Goal: Transaction & Acquisition: Book appointment/travel/reservation

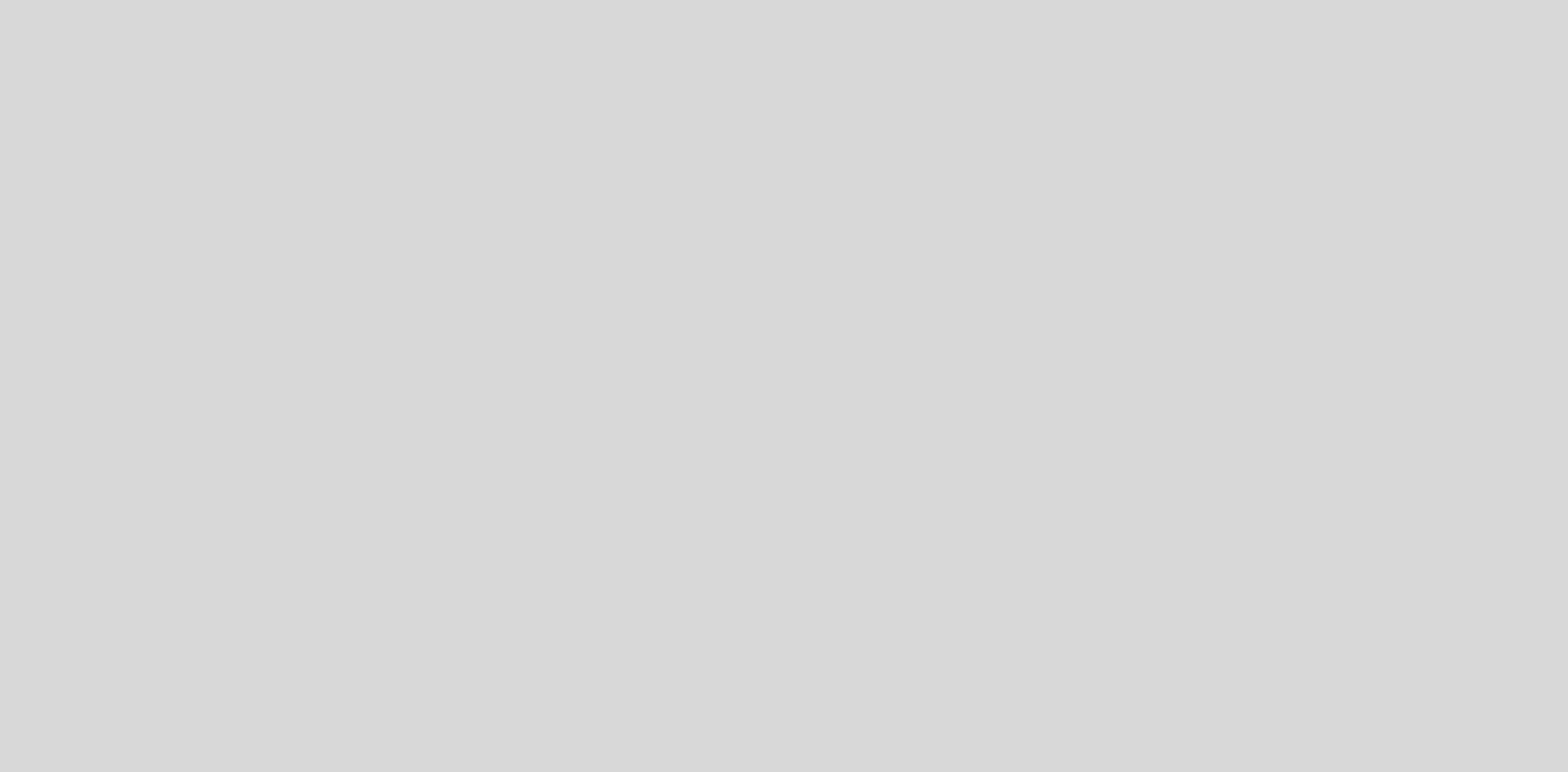
select select "es"
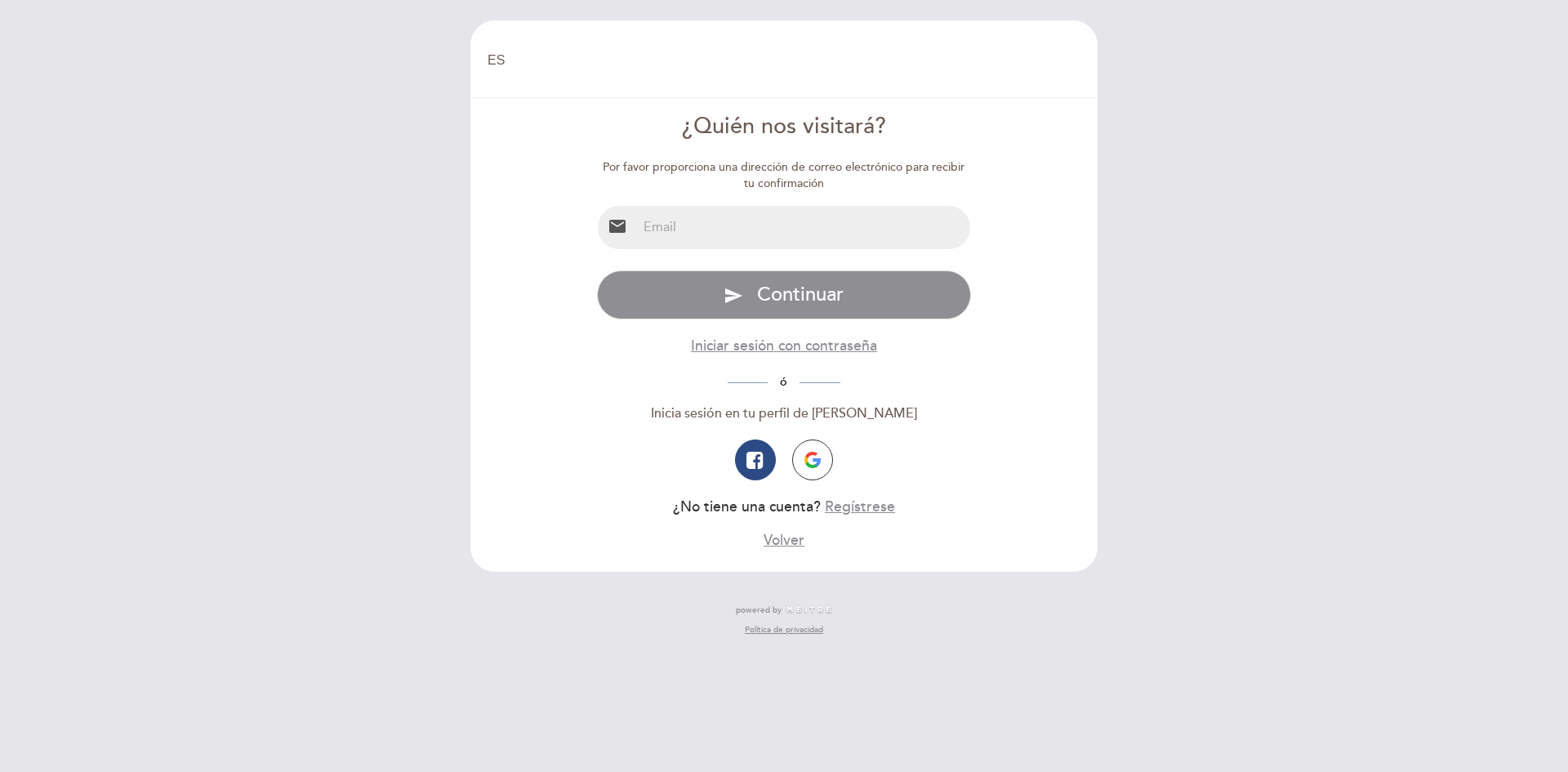
click at [737, 245] on input "email" at bounding box center [804, 227] width 334 height 43
type input "[PERSON_NAME][EMAIL_ADDRESS][PERSON_NAME][DOMAIN_NAME]"
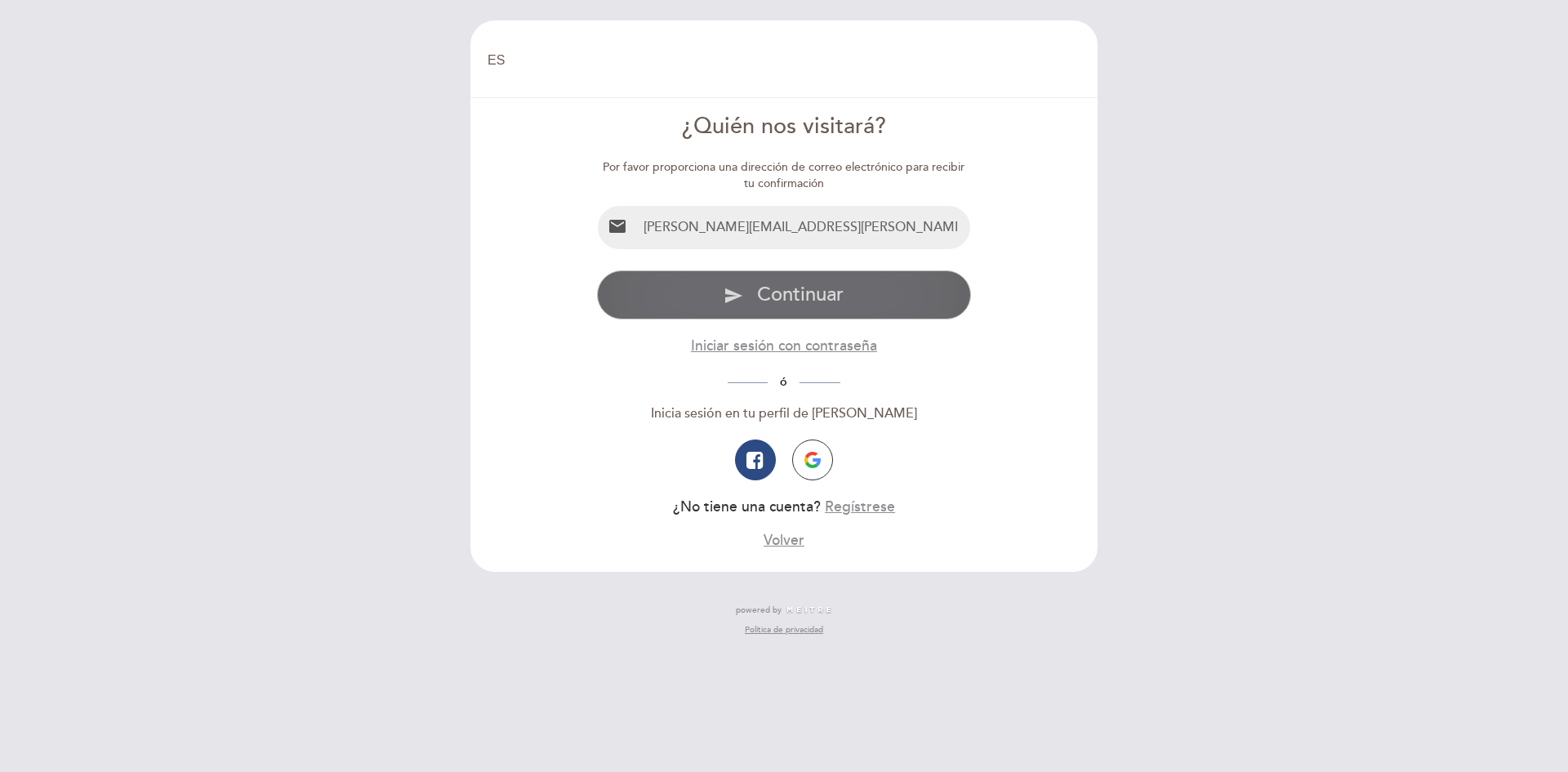
click at [793, 307] on span "Continuar" at bounding box center [800, 295] width 87 height 24
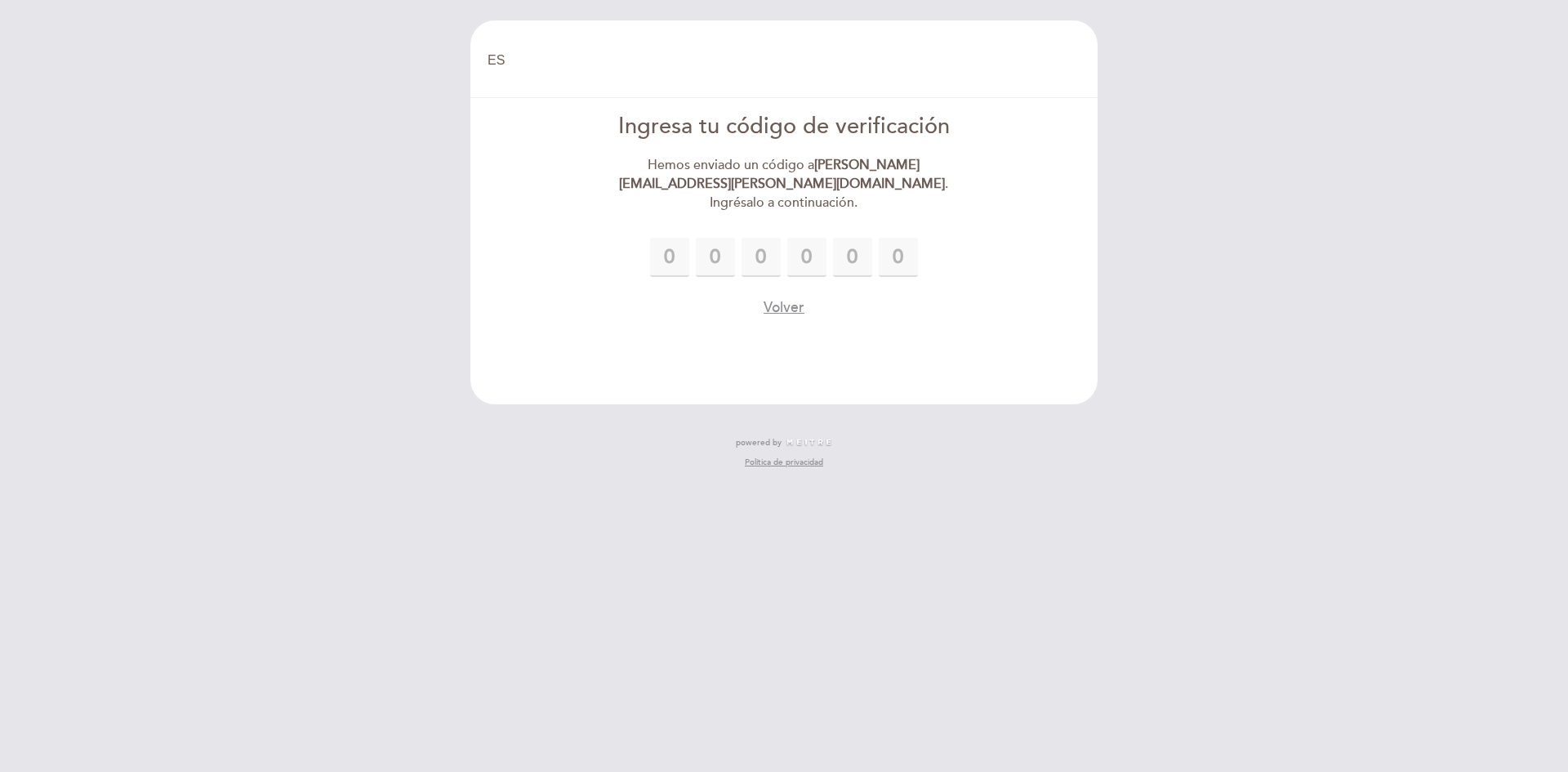
type input "3"
type input "4"
type input "0"
type input "5"
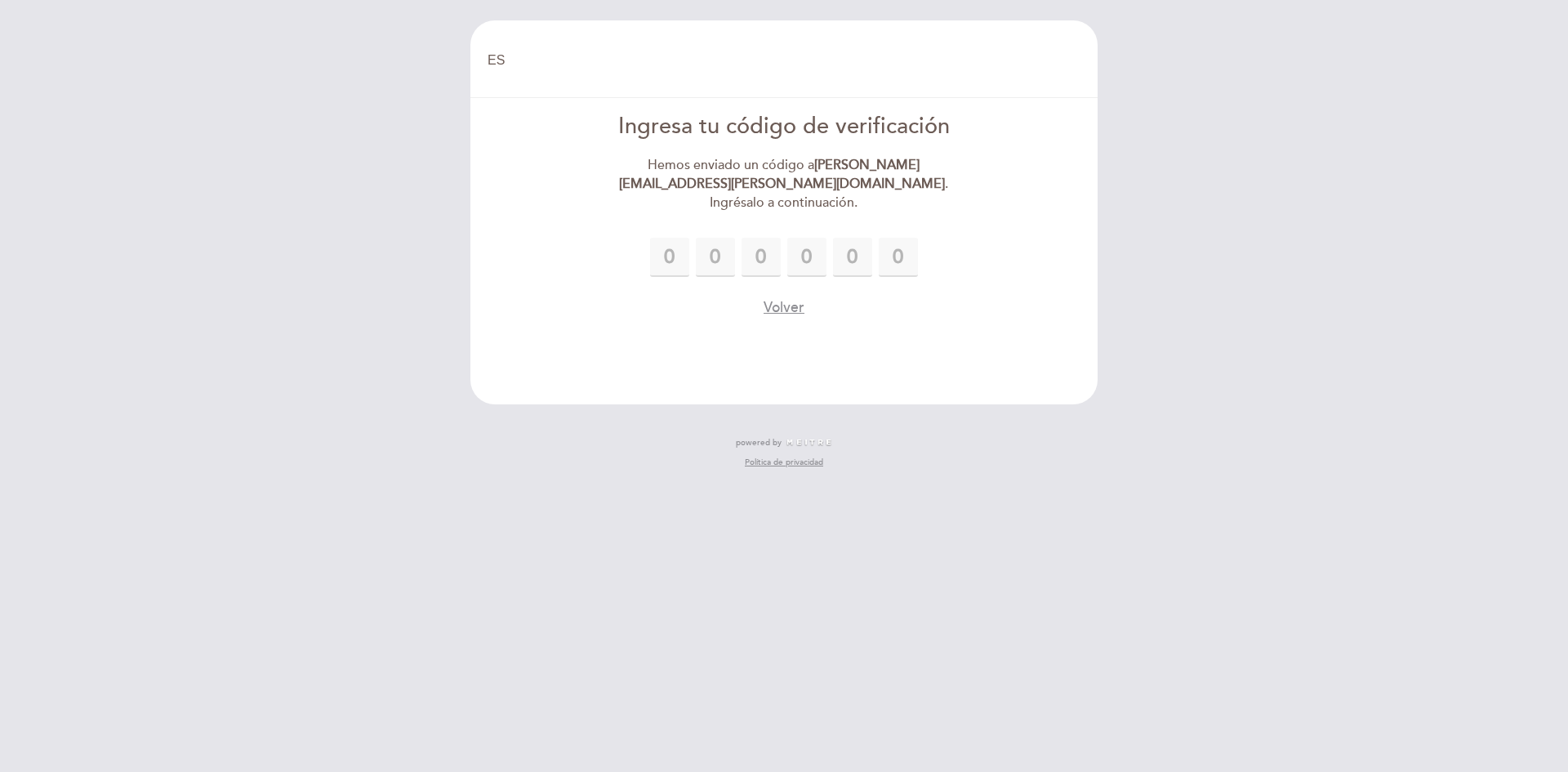
type input "6"
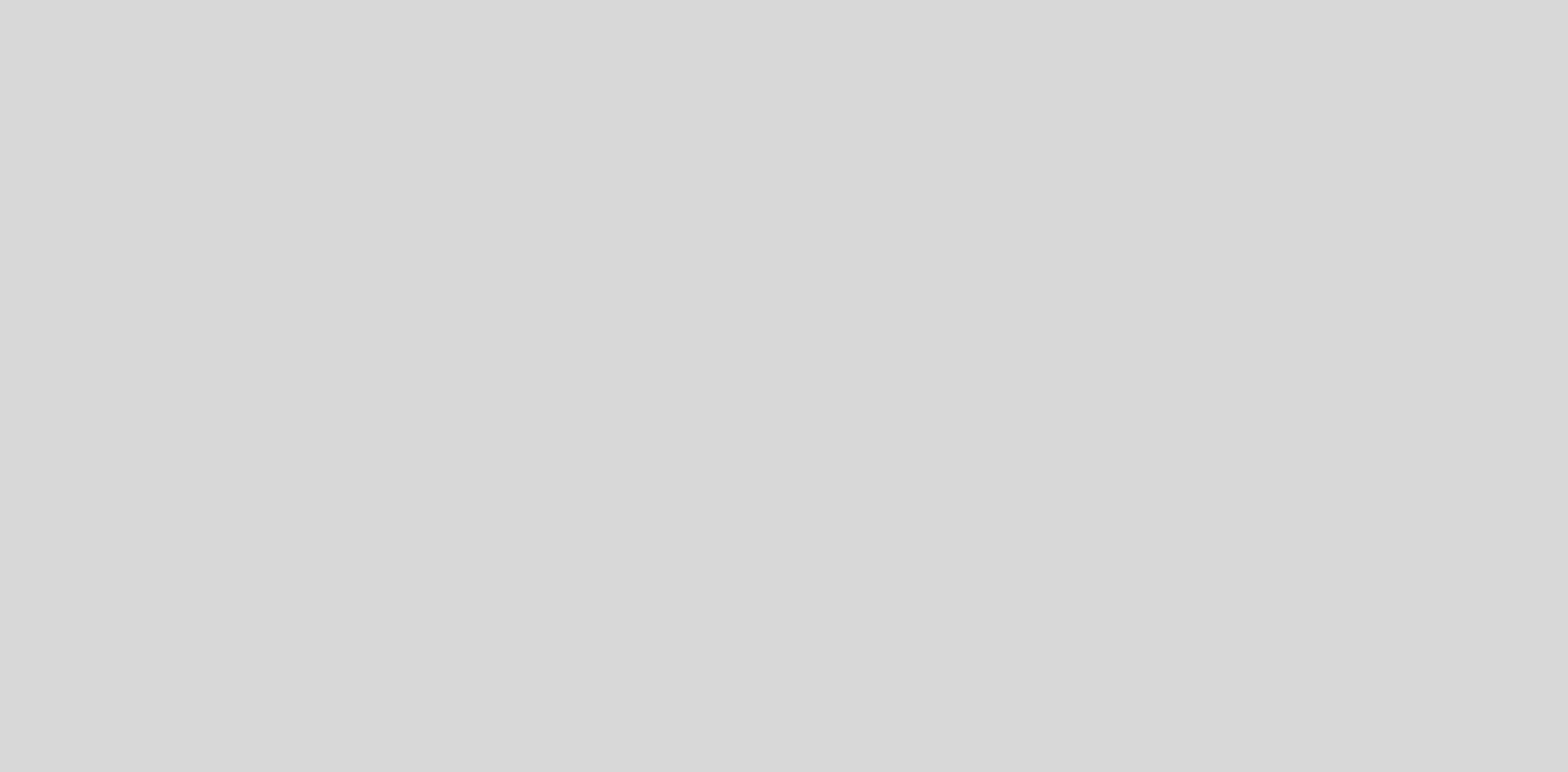
select select "es"
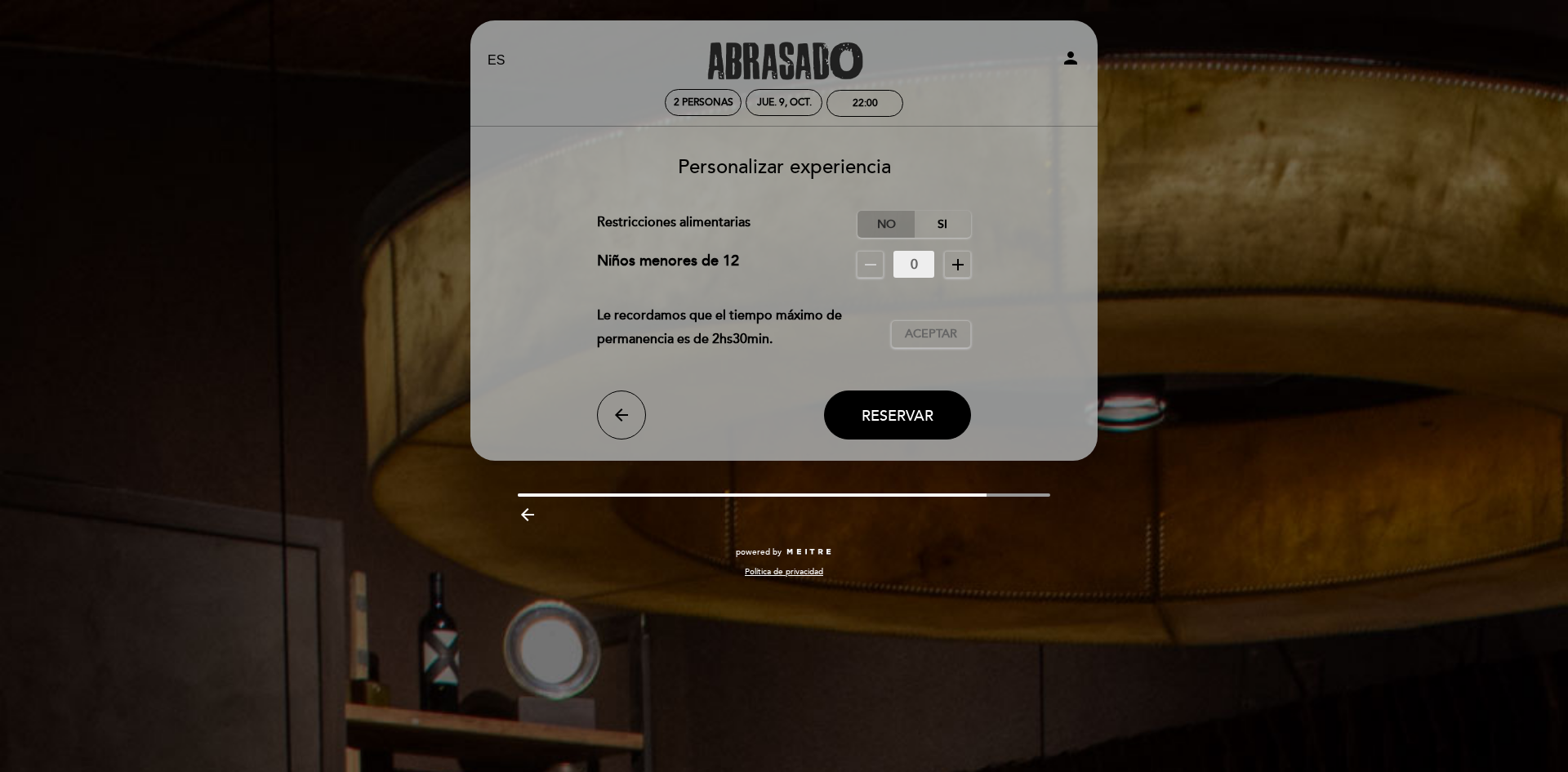
click at [876, 215] on label "No" at bounding box center [886, 224] width 57 height 27
click at [933, 332] on span "Aceptar" at bounding box center [931, 334] width 52 height 17
click at [912, 416] on span "Reservar" at bounding box center [897, 415] width 72 height 18
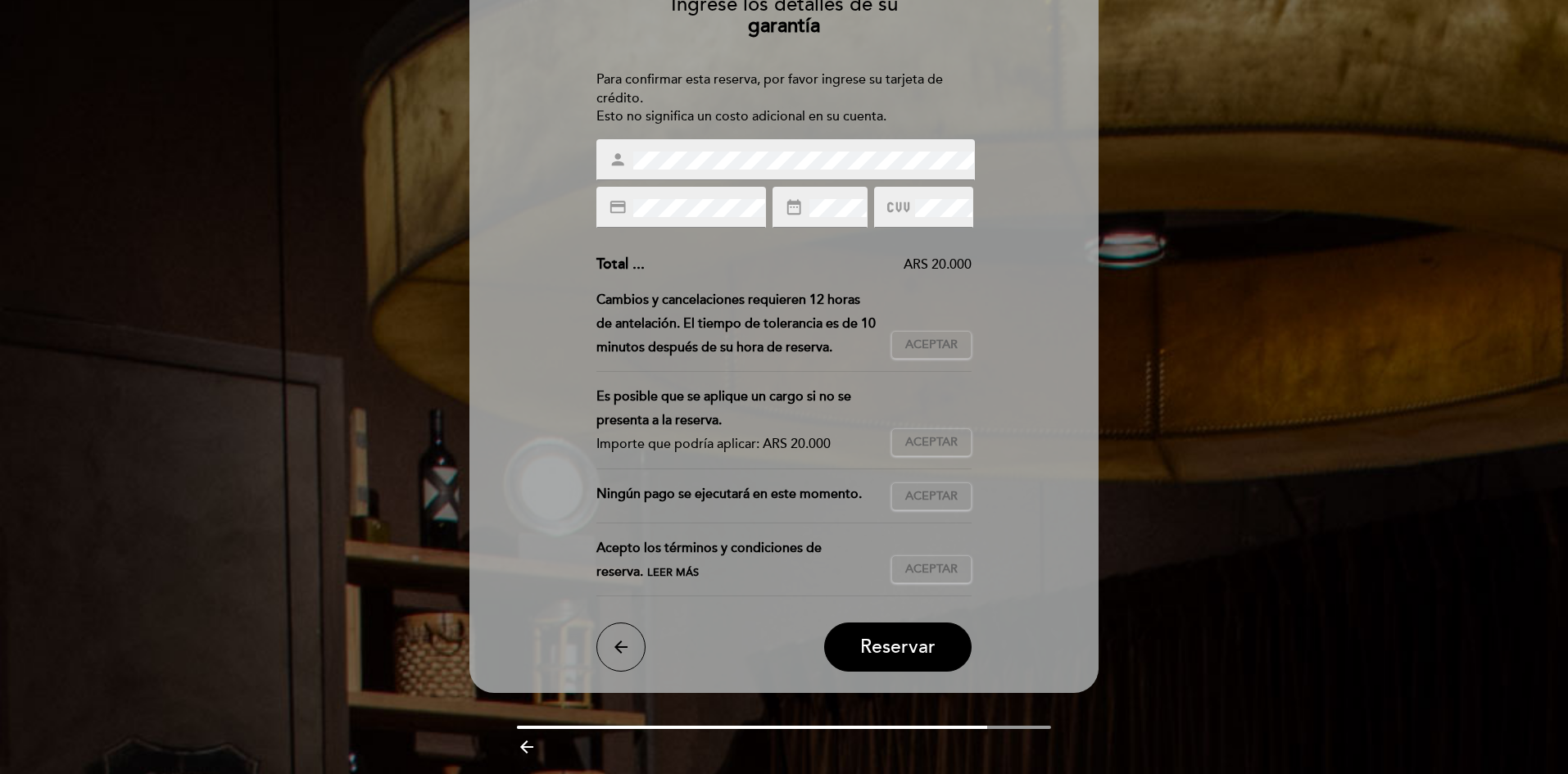
scroll to position [164, 0]
